Goal: Information Seeking & Learning: Learn about a topic

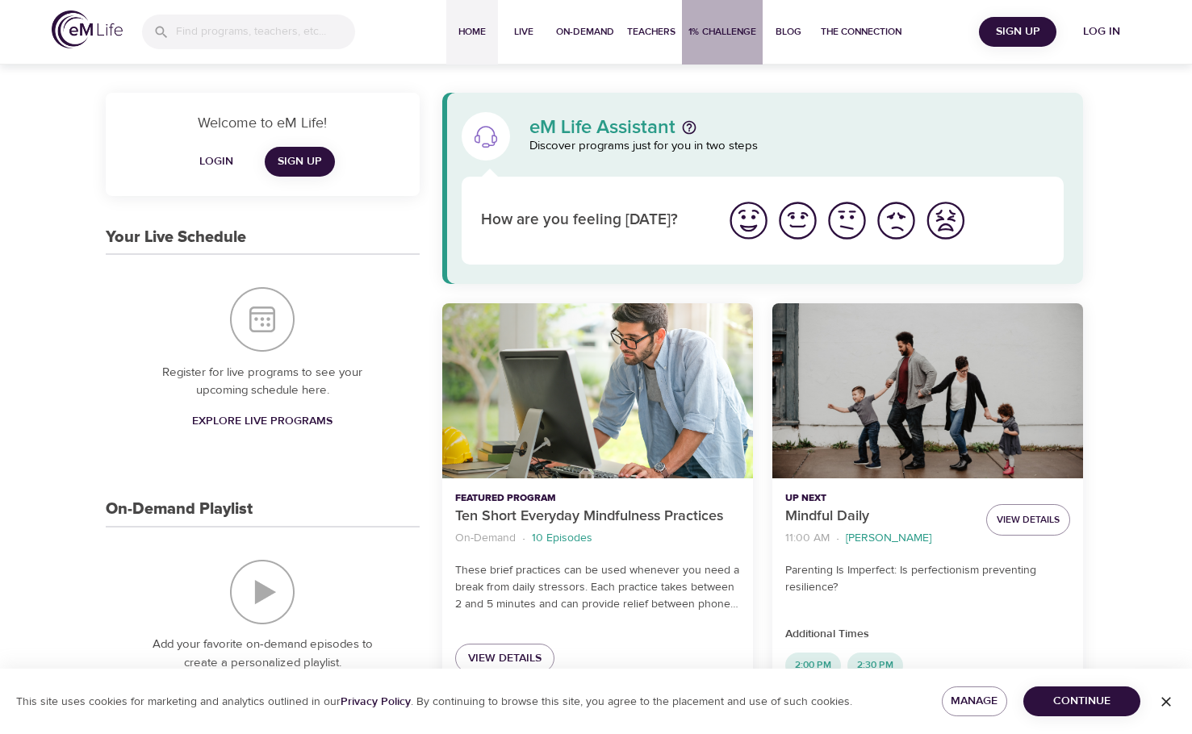
click at [710, 38] on span "1% Challenge" at bounding box center [722, 31] width 68 height 17
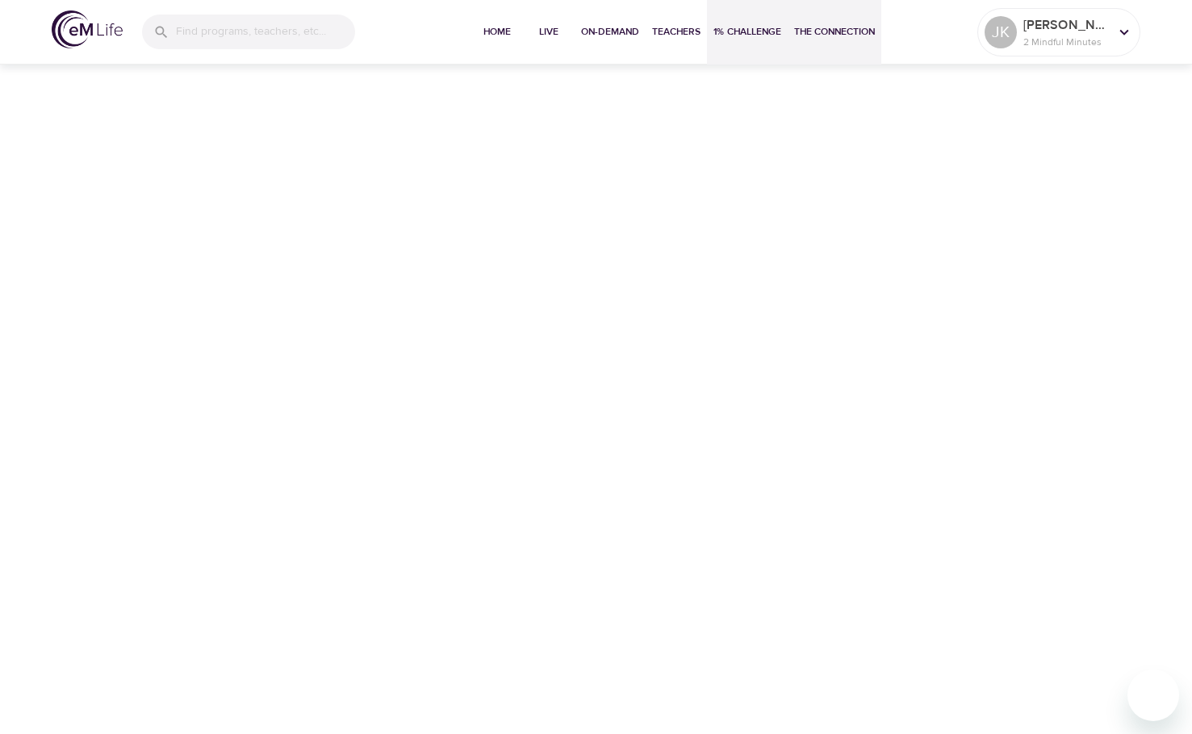
click at [818, 33] on span "The Connection" at bounding box center [834, 31] width 81 height 17
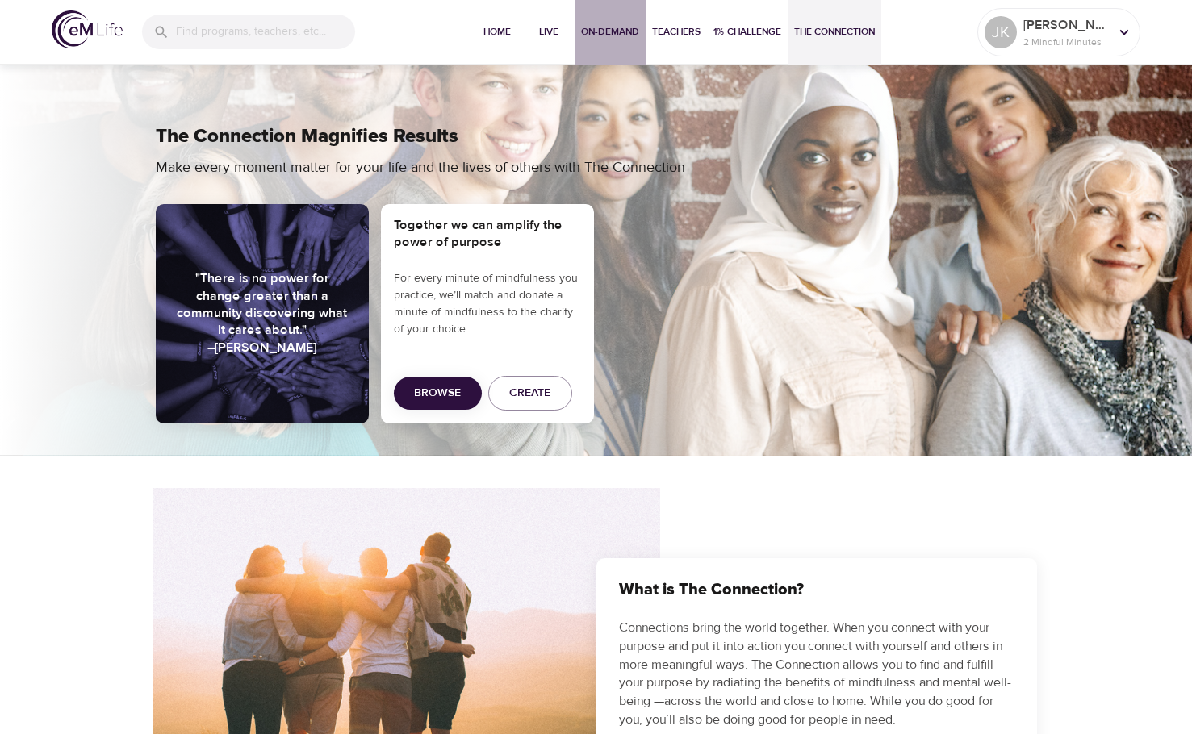
click at [618, 38] on span "On-Demand" at bounding box center [610, 31] width 58 height 17
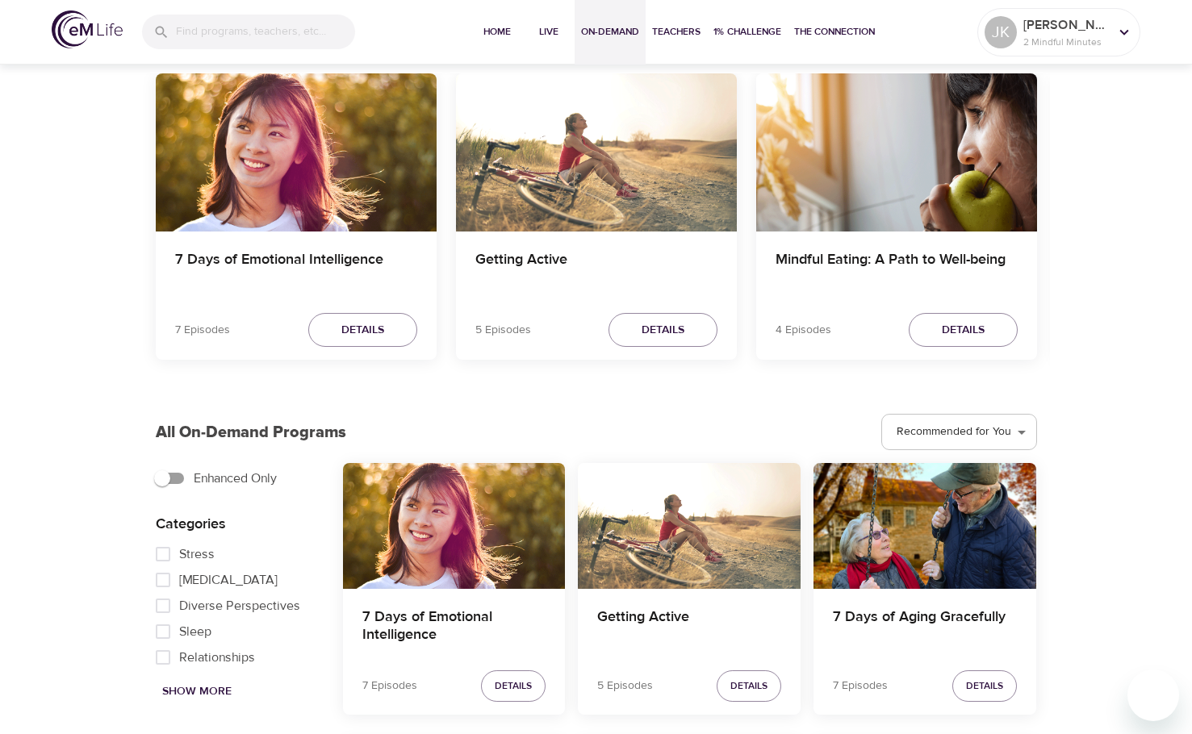
scroll to position [496, 0]
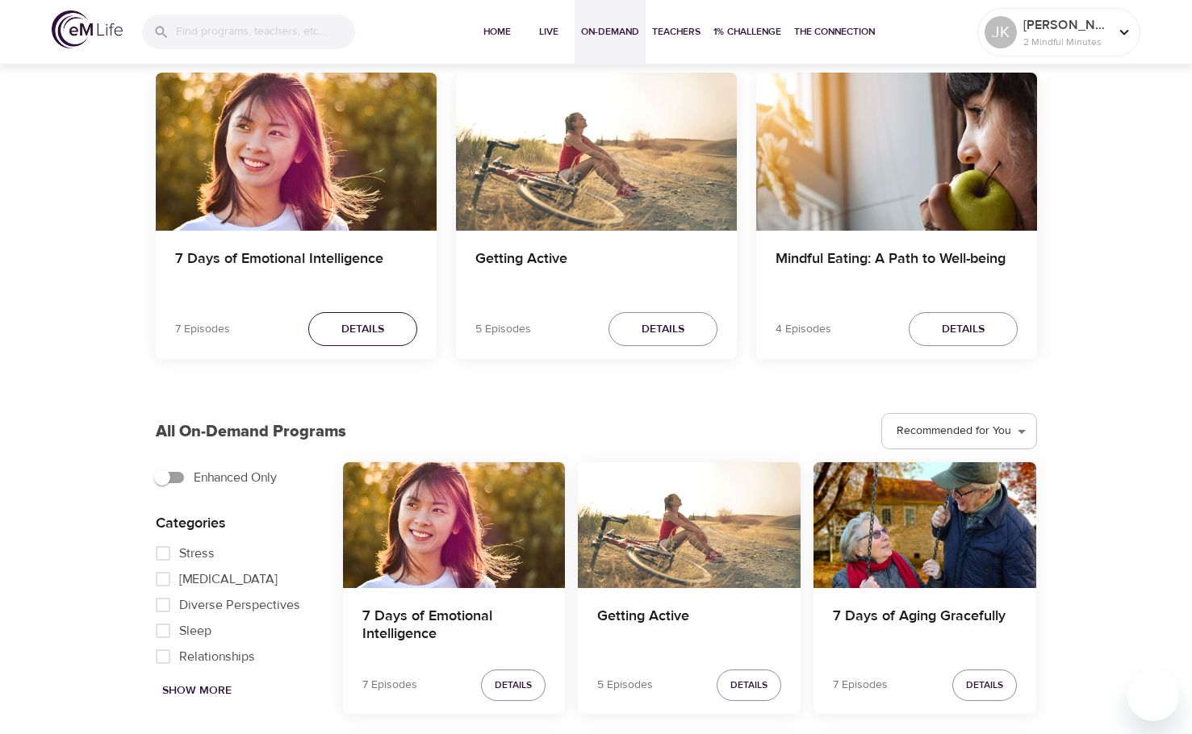
click at [373, 337] on span "Details" at bounding box center [362, 330] width 43 height 20
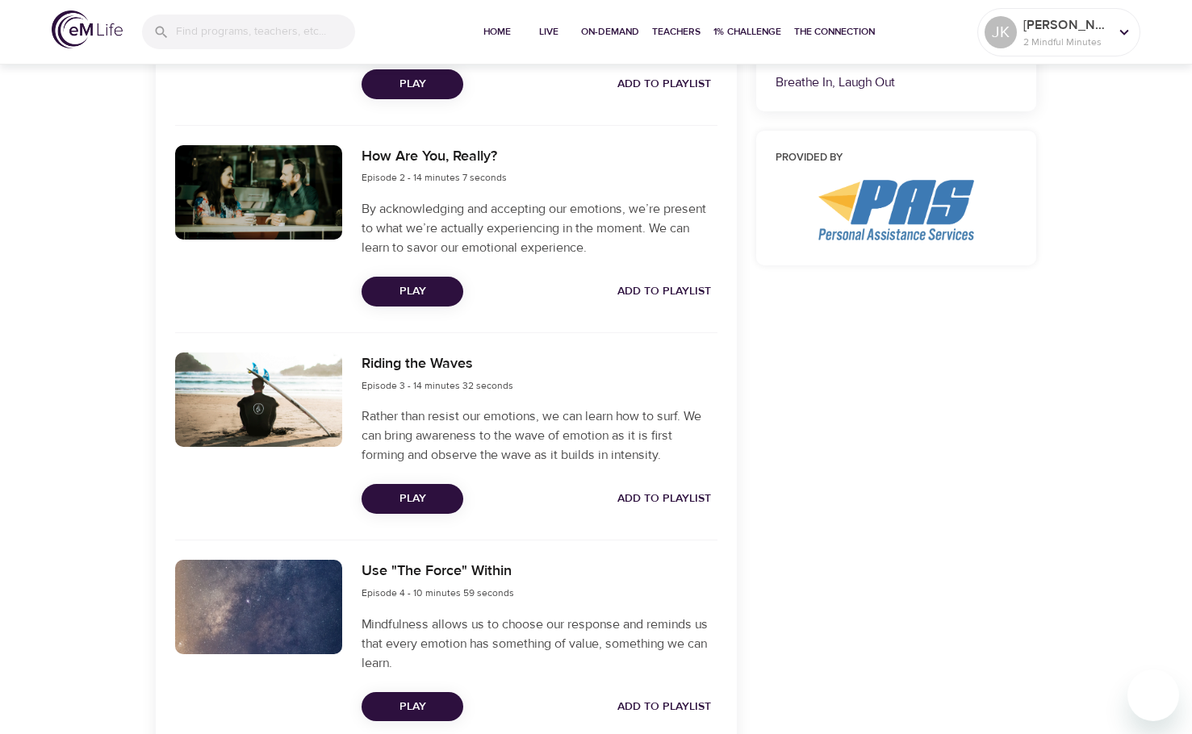
scroll to position [720, 0]
